Goal: Check status: Check status

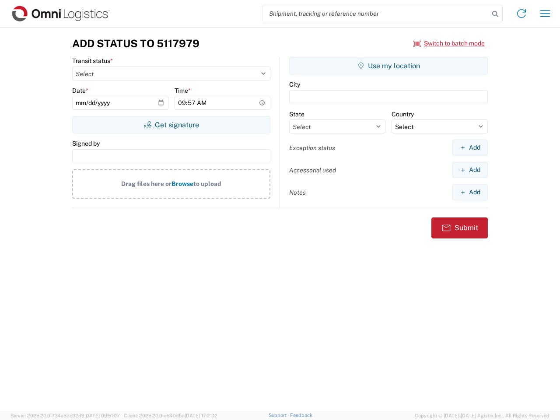
click at [376, 14] on input "search" at bounding box center [376, 13] width 227 height 17
click at [496, 14] on icon at bounding box center [496, 14] width 12 height 12
click at [522, 14] on icon at bounding box center [522, 14] width 14 height 14
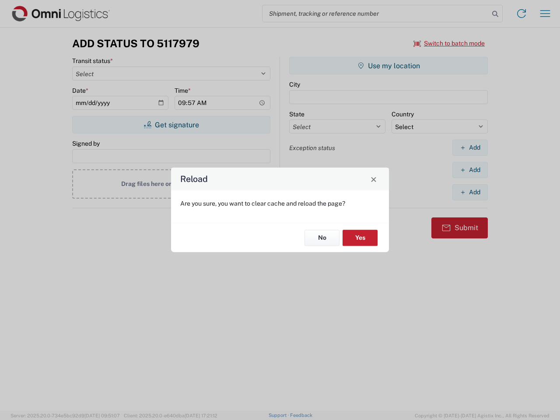
click at [546, 14] on div "Reload Are you sure, you want to clear cache and reload the page? No Yes" at bounding box center [280, 210] width 560 height 420
click at [450, 43] on div "Reload Are you sure, you want to clear cache and reload the page? No Yes" at bounding box center [280, 210] width 560 height 420
click at [171, 125] on div "Reload Are you sure, you want to clear cache and reload the page? No Yes" at bounding box center [280, 210] width 560 height 420
click at [389, 66] on div "Reload Are you sure, you want to clear cache and reload the page? No Yes" at bounding box center [280, 210] width 560 height 420
click at [470, 148] on div "Reload Are you sure, you want to clear cache and reload the page? No Yes" at bounding box center [280, 210] width 560 height 420
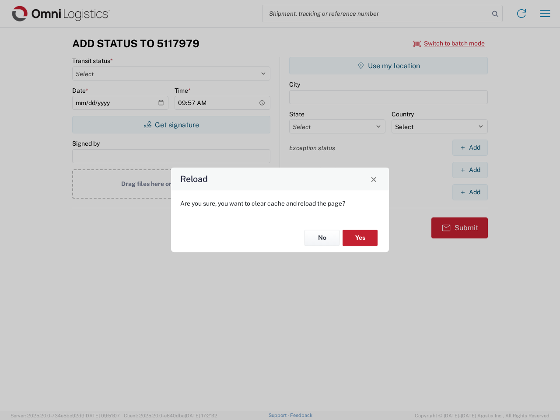
click at [470, 170] on div "Reload Are you sure, you want to clear cache and reload the page? No Yes" at bounding box center [280, 210] width 560 height 420
click at [470, 192] on div "Reload Are you sure, you want to clear cache and reload the page? No Yes" at bounding box center [280, 210] width 560 height 420
